Goal: Task Accomplishment & Management: Manage account settings

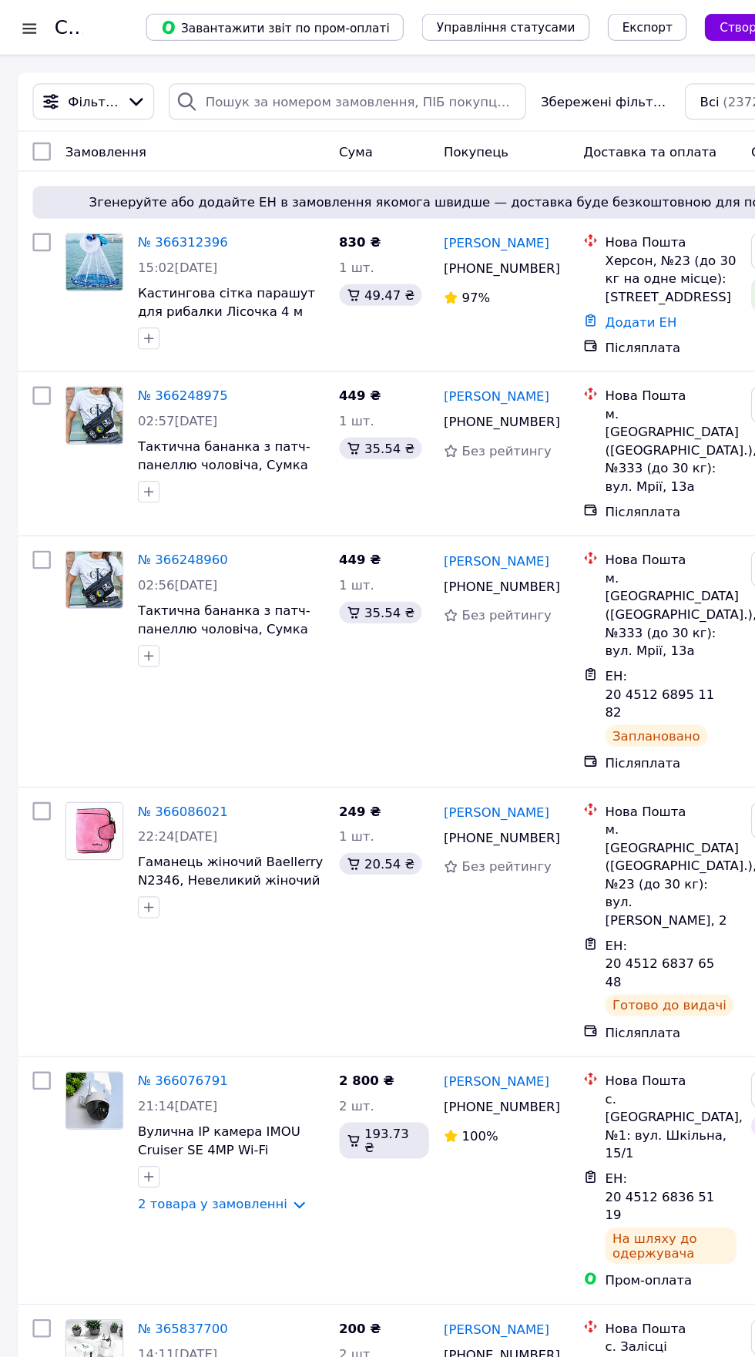
click at [29, 23] on div at bounding box center [24, 23] width 19 height 15
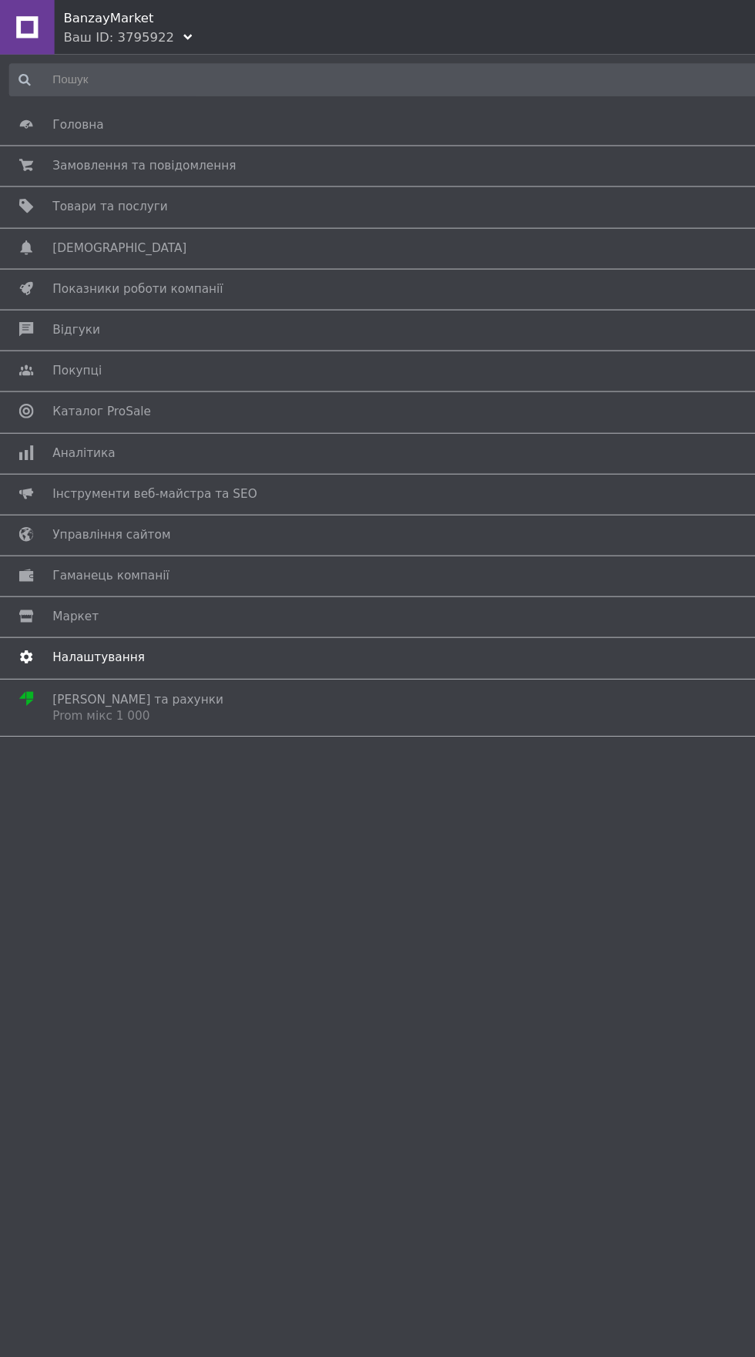
click at [88, 561] on span "Налаштування" at bounding box center [84, 559] width 79 height 14
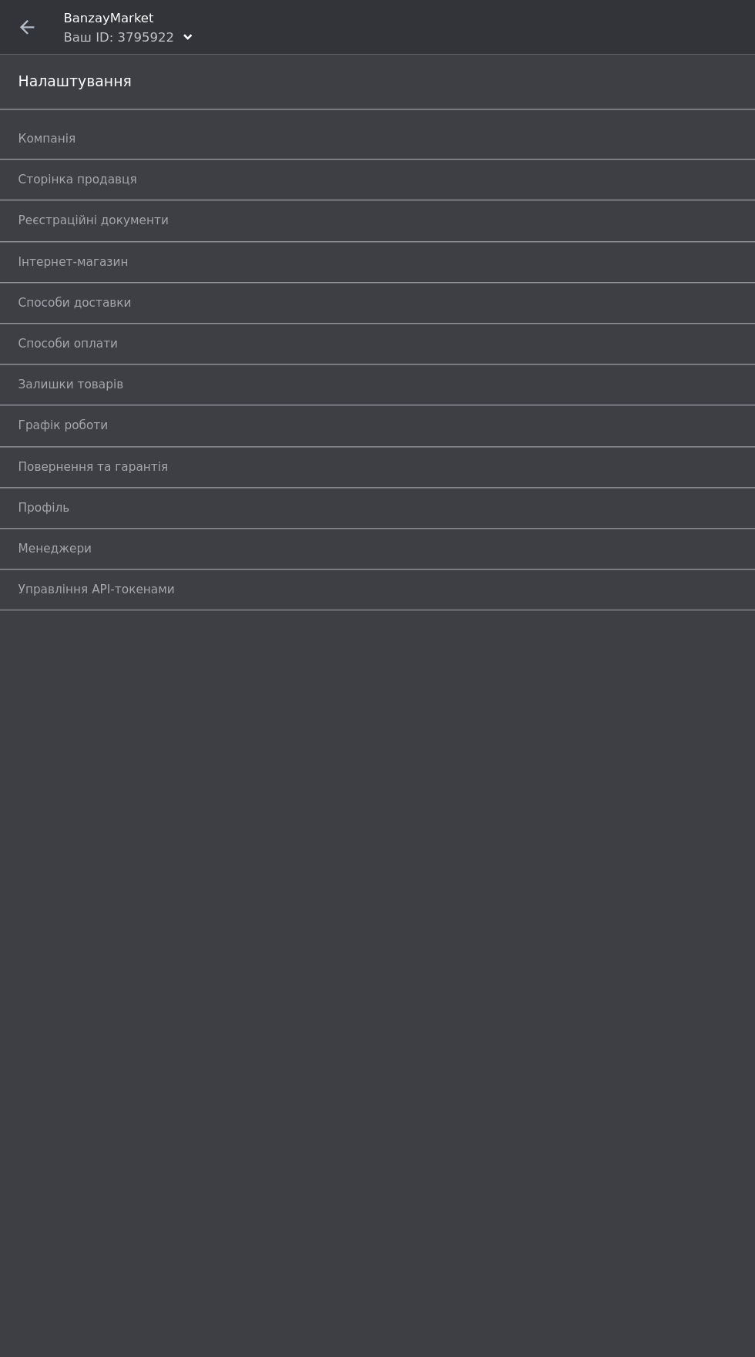
click at [30, 22] on span at bounding box center [23, 23] width 46 height 46
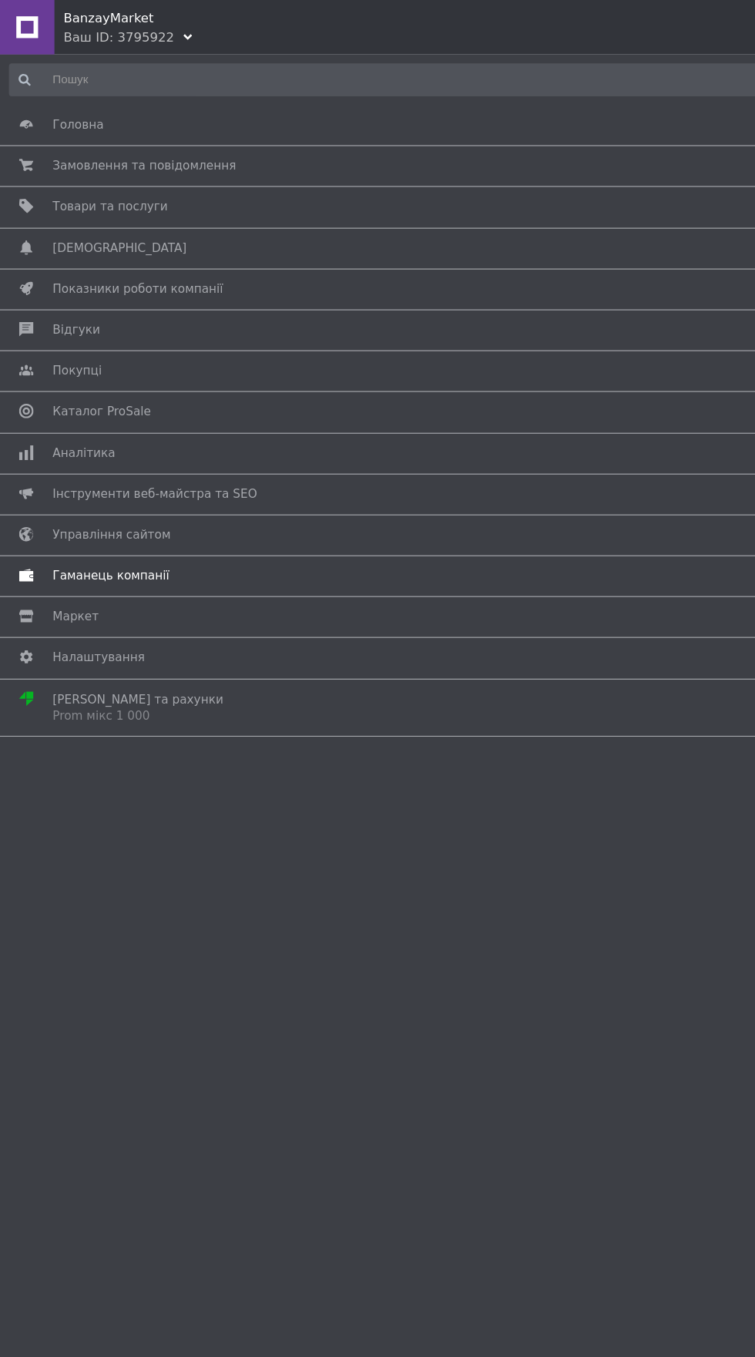
click at [190, 492] on span "Гаманець компанії" at bounding box center [375, 489] width 660 height 14
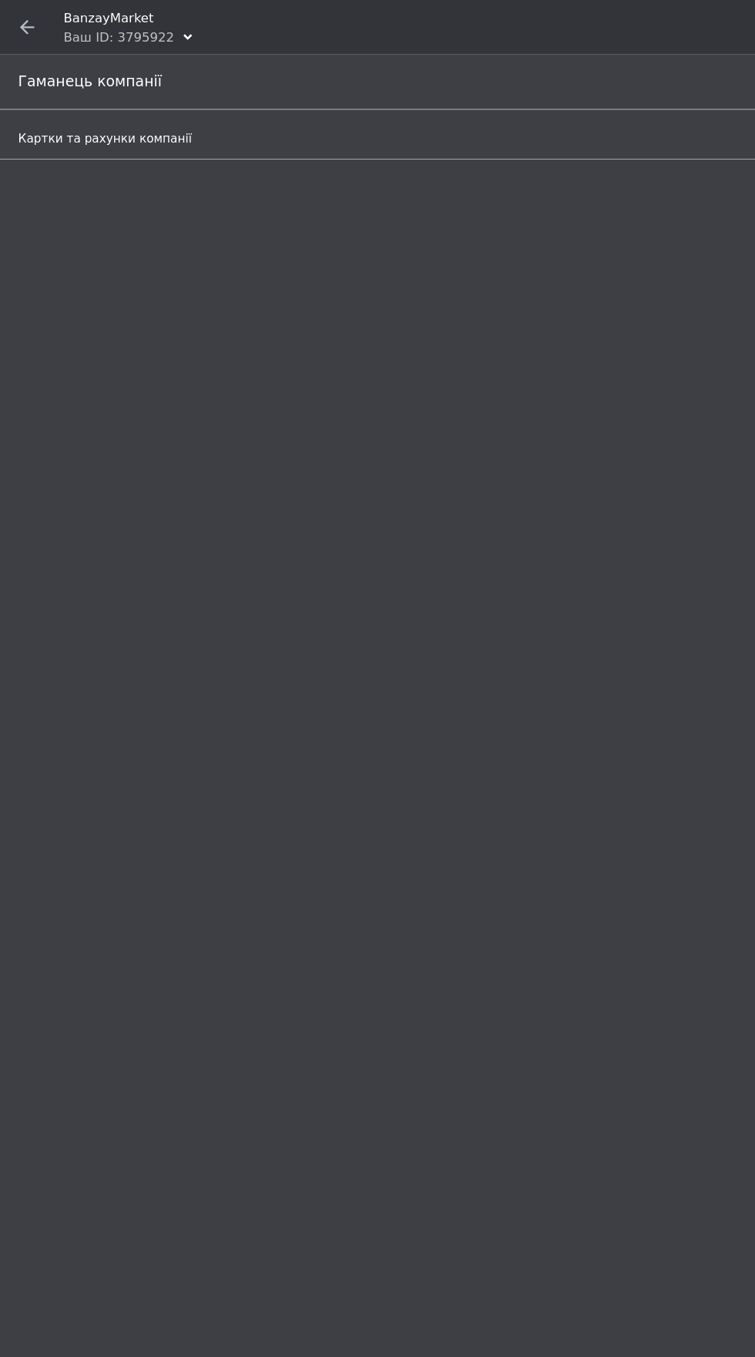
click at [284, 116] on span "Картки та рахунки компанії" at bounding box center [359, 118] width 689 height 14
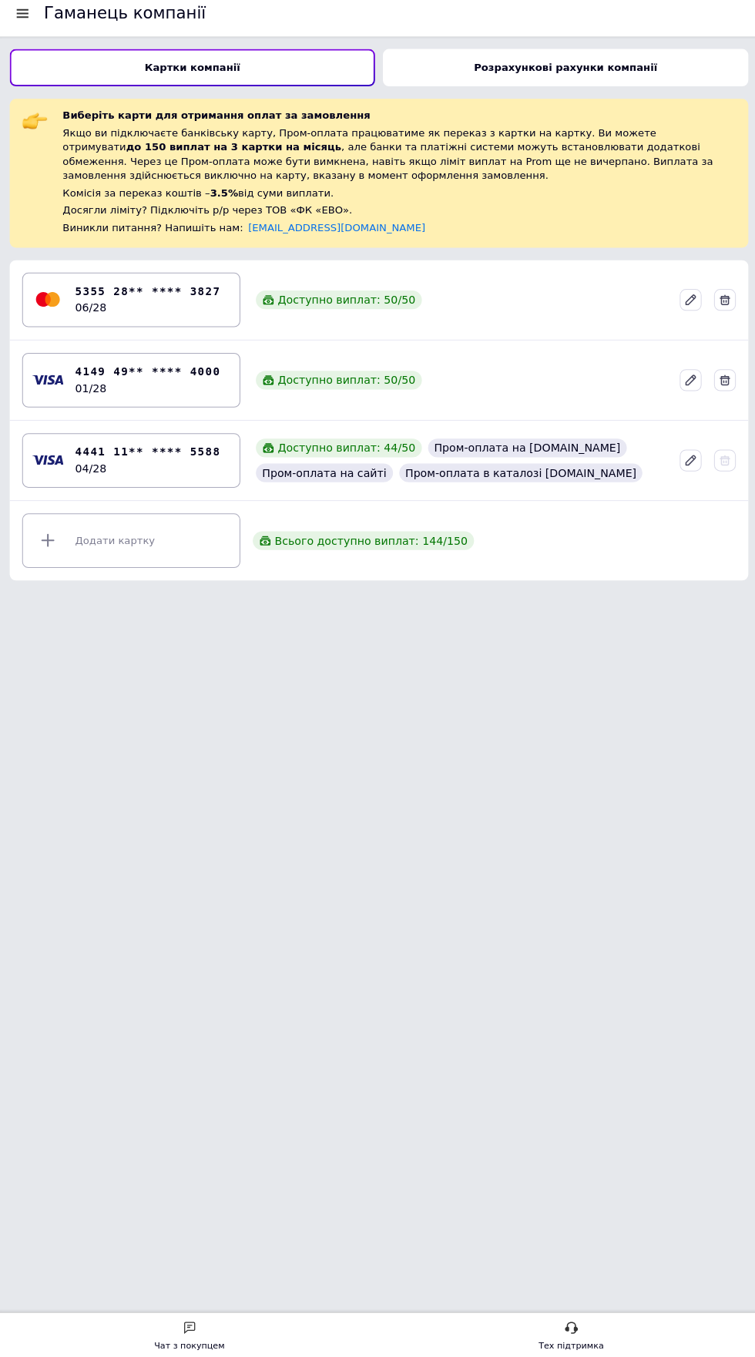
click at [512, 340] on div "5355 28** **** 3827 06/28 Доступно виплат: 50 / 50" at bounding box center [377, 306] width 718 height 66
click at [368, 316] on div "Доступно виплат: 50 / 50" at bounding box center [338, 306] width 164 height 18
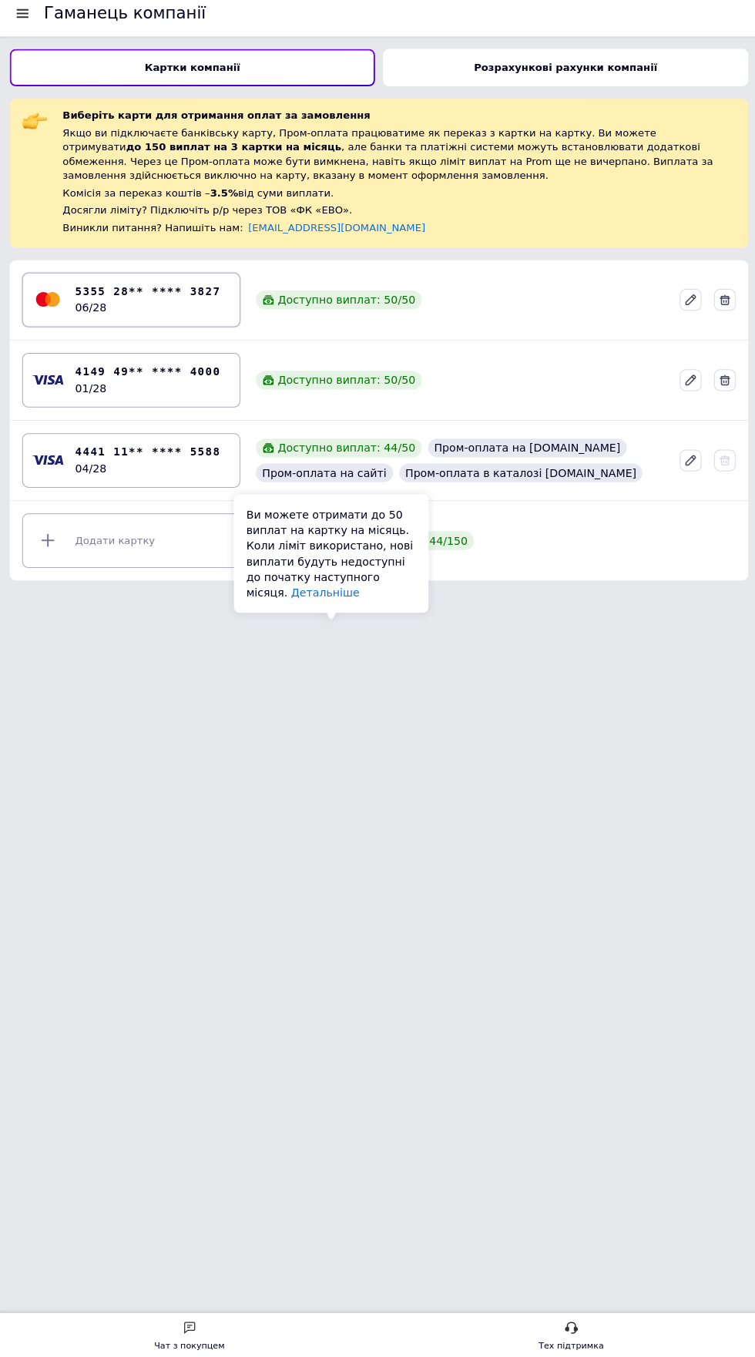
click at [89, 307] on b "5355 28** **** 3827" at bounding box center [149, 298] width 144 height 16
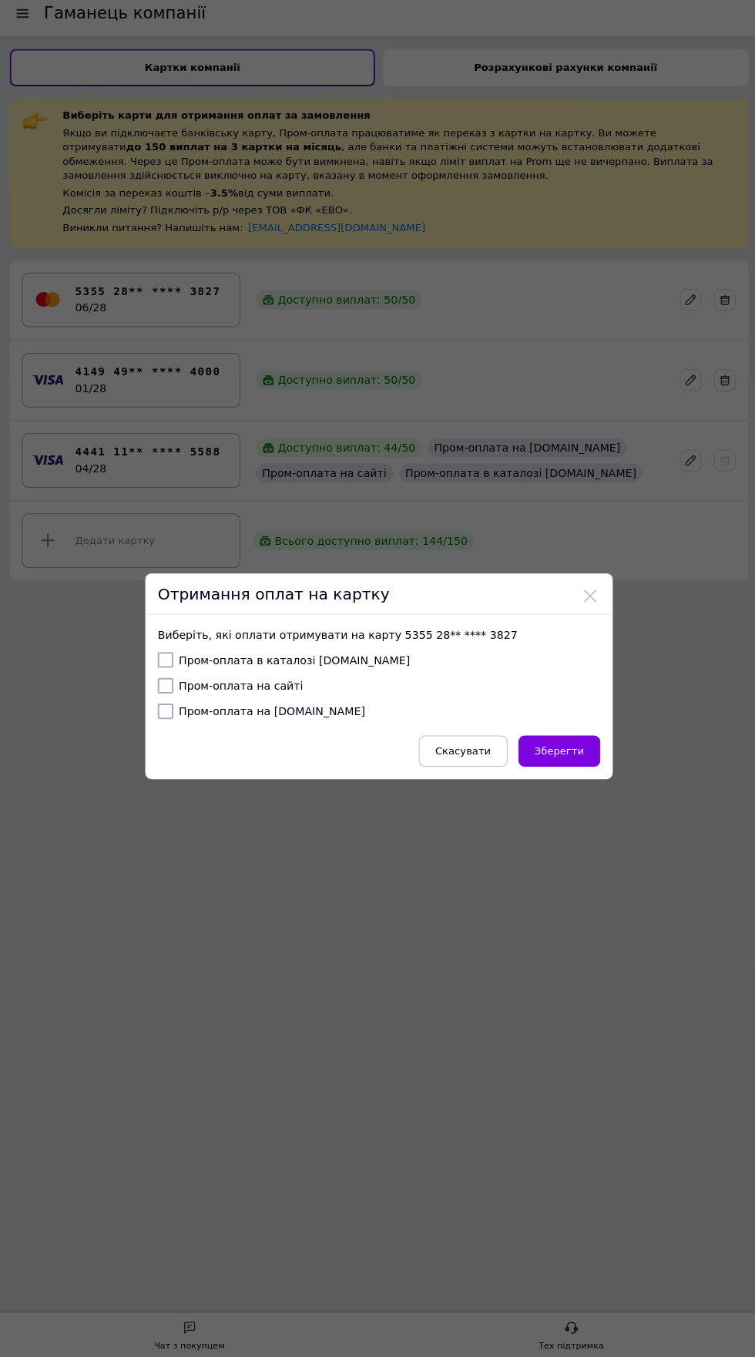
click at [326, 662] on label "Пром-оплата в каталозі [DOMAIN_NAME]" at bounding box center [284, 662] width 250 height 15
click at [174, 662] on input "Пром-оплата в каталозі [DOMAIN_NAME]" at bounding box center [166, 662] width 15 height 15
checkbox input "true"
click at [270, 709] on label "Пром-оплата на [DOMAIN_NAME]" at bounding box center [261, 713] width 205 height 15
click at [174, 709] on input "Пром-оплата на [DOMAIN_NAME]" at bounding box center [166, 713] width 15 height 15
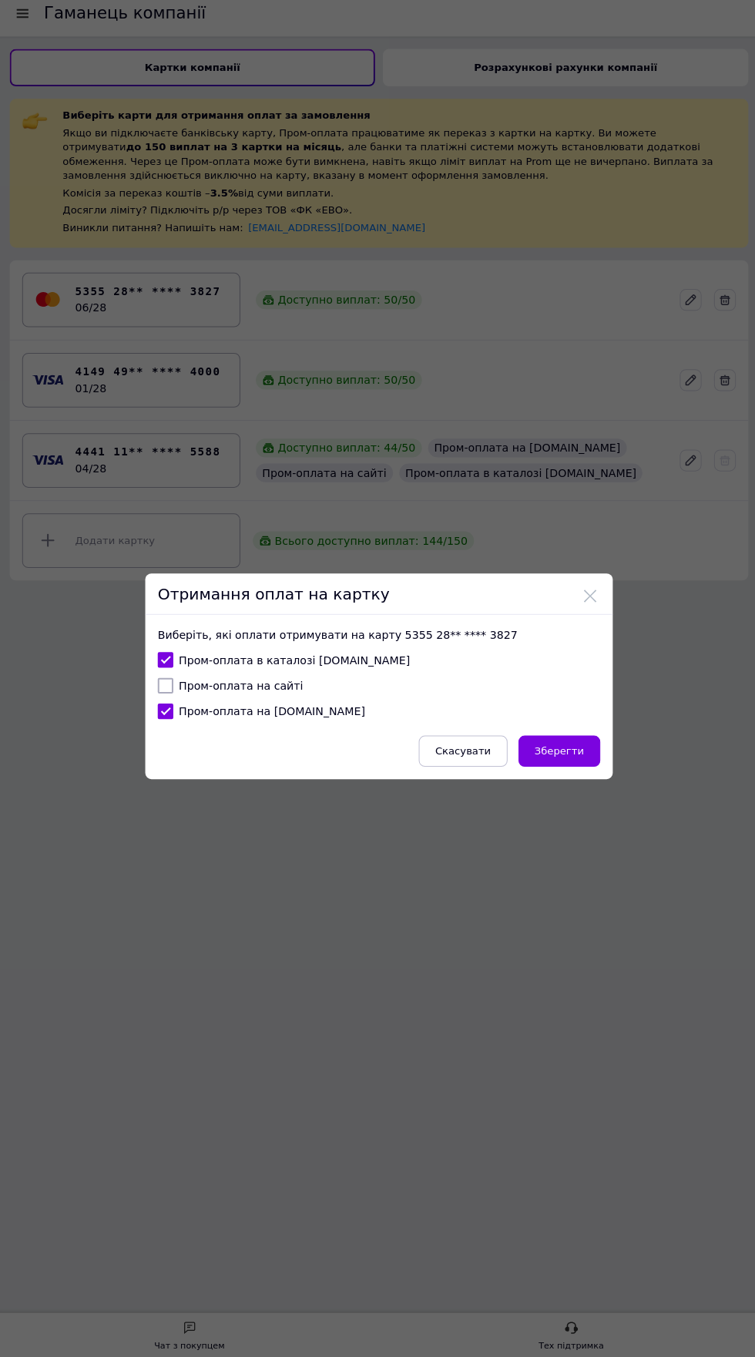
checkbox input "true"
click at [245, 691] on label "Пром-оплата на сайті" at bounding box center [231, 687] width 144 height 15
click at [174, 691] on input "Пром-оплата на сайті" at bounding box center [166, 687] width 15 height 15
checkbox input "true"
click at [564, 757] on span "Зберегти" at bounding box center [556, 753] width 49 height 12
